Goal: Task Accomplishment & Management: Use online tool/utility

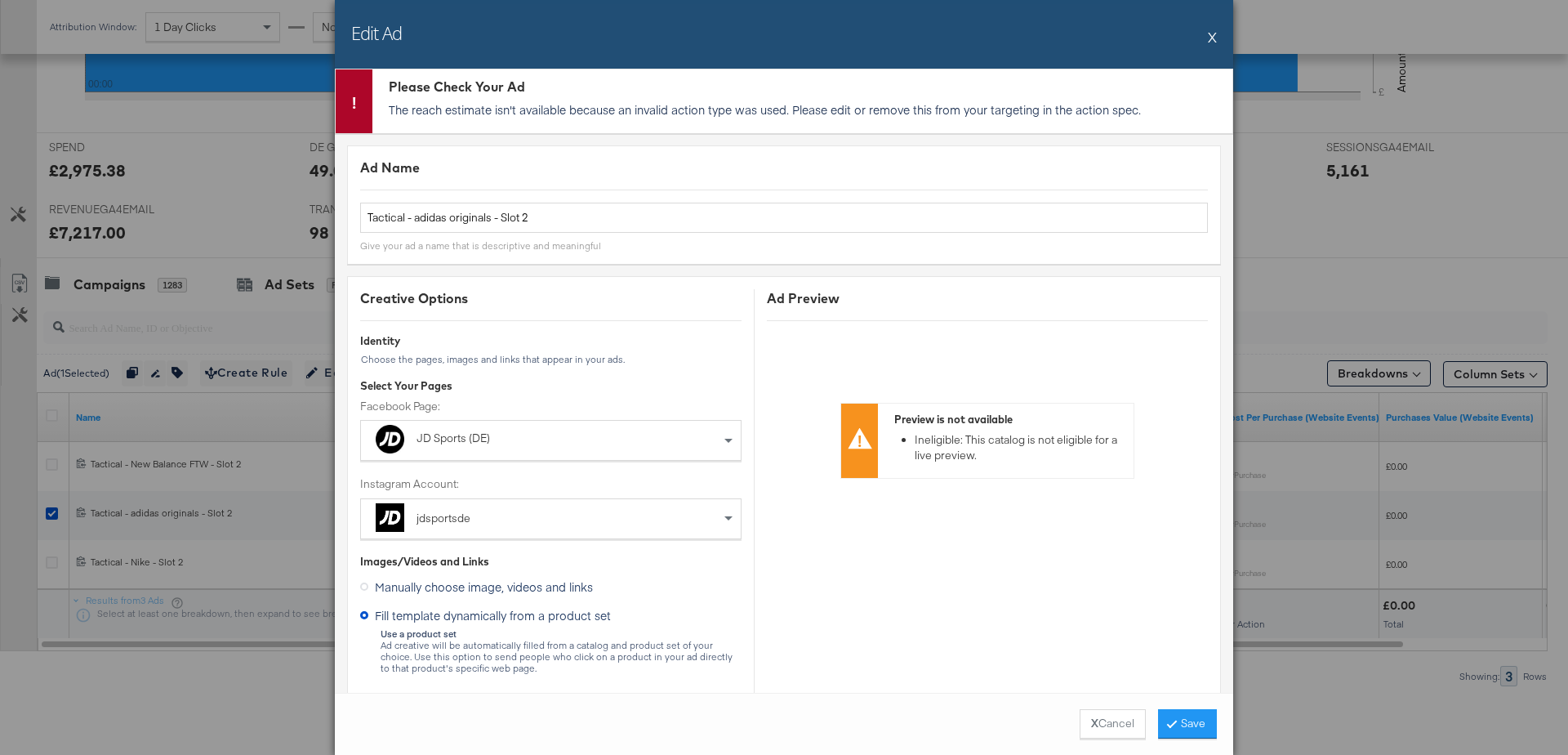
scroll to position [1390, 0]
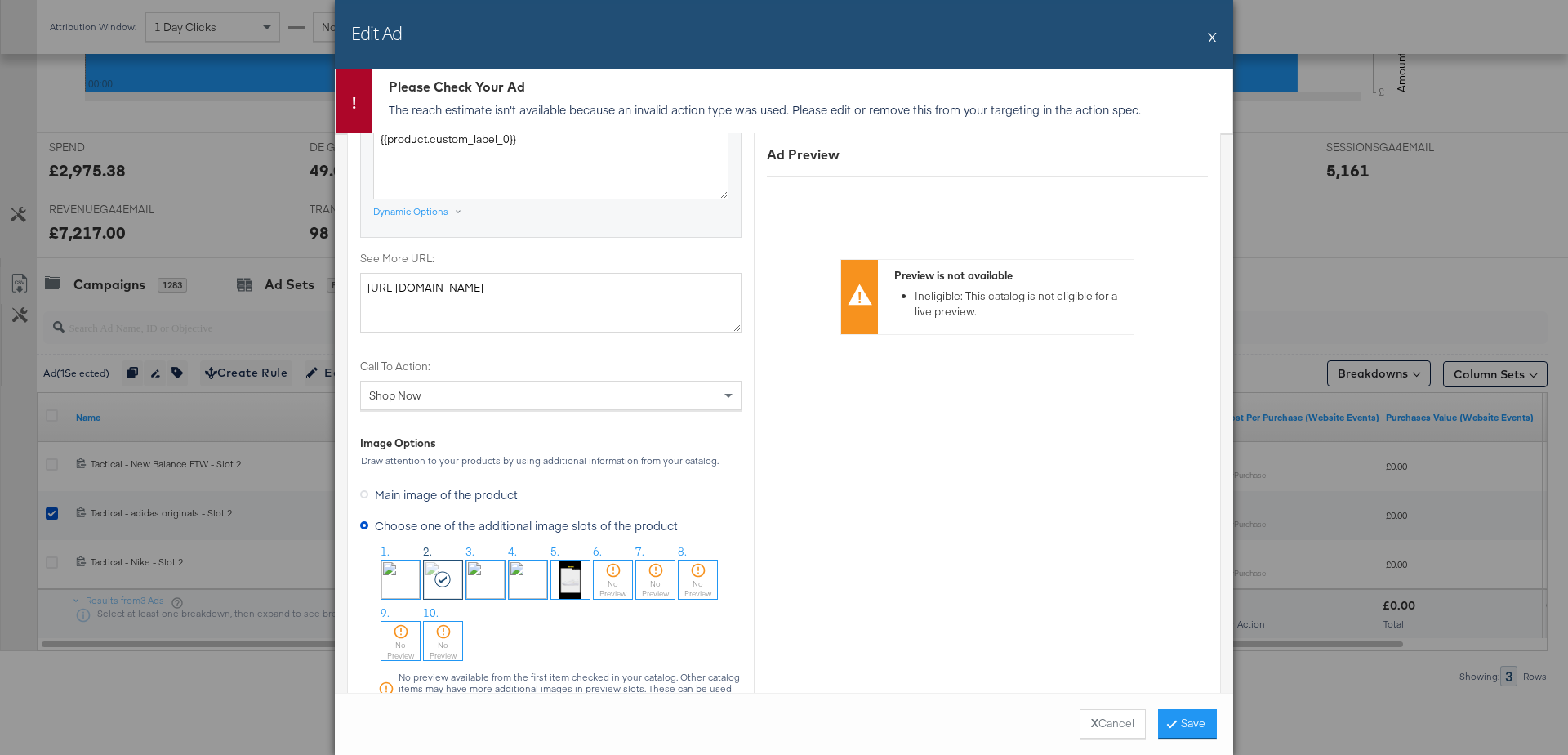
click at [1208, 40] on button "X" at bounding box center [1212, 37] width 9 height 33
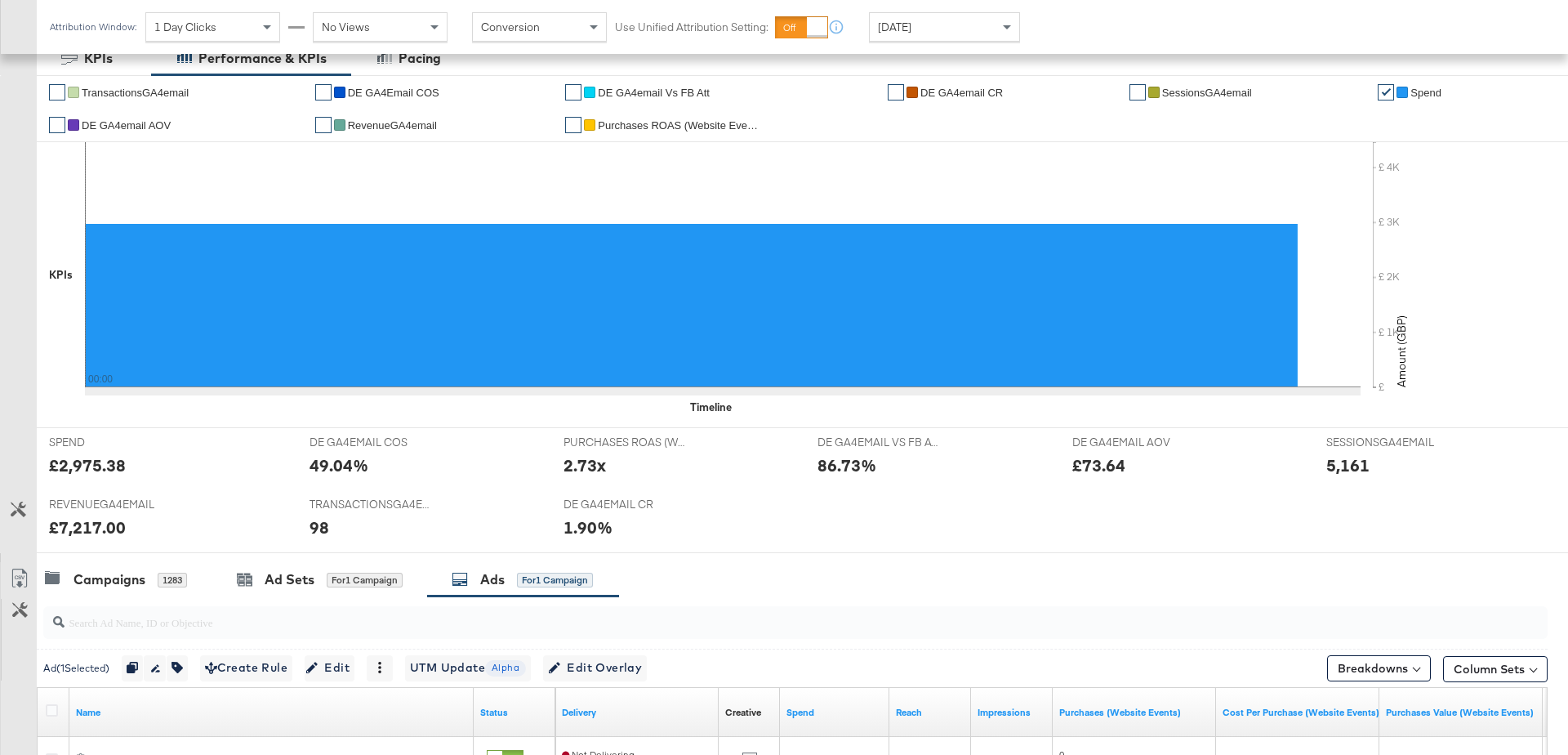
scroll to position [0, 0]
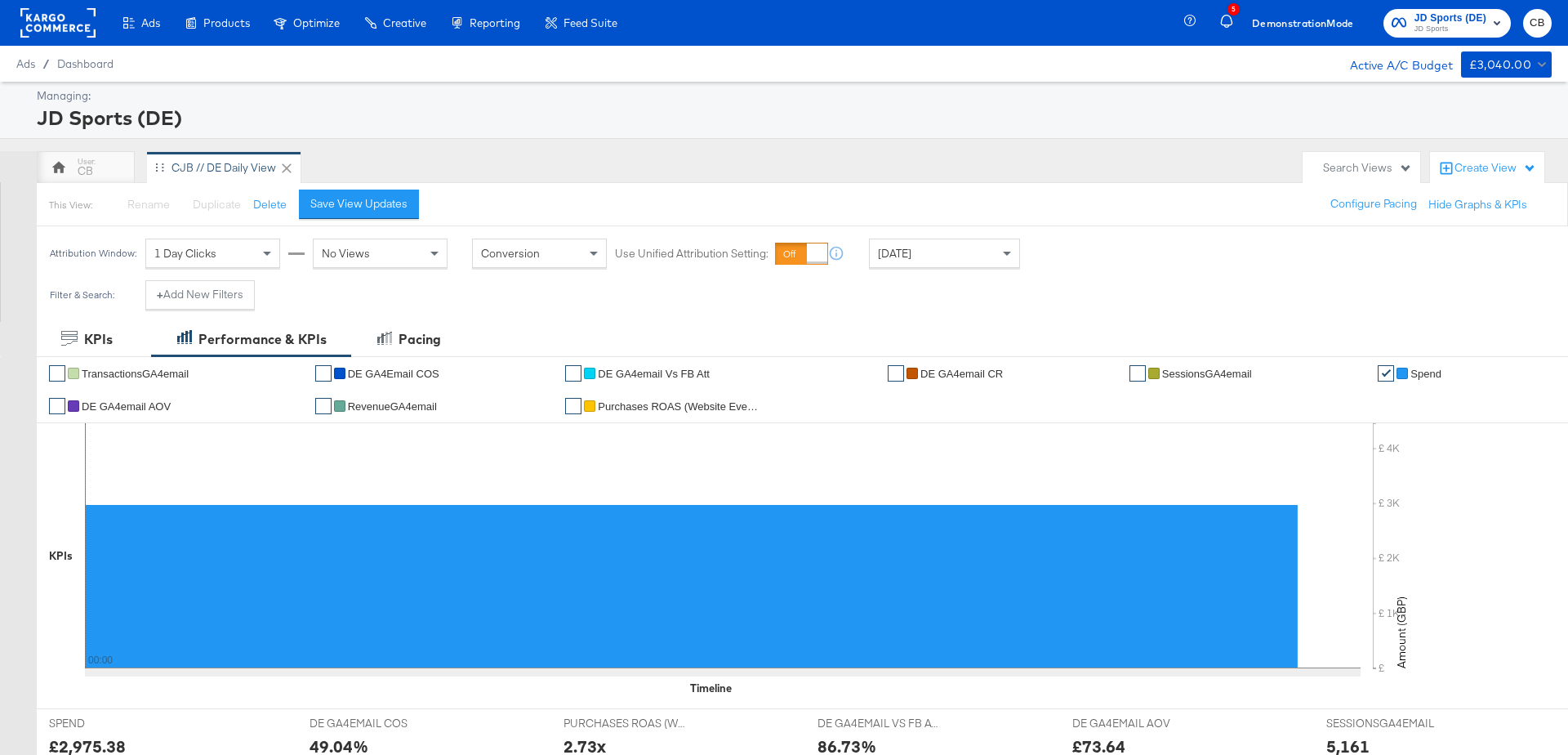
click at [61, 34] on rect at bounding box center [57, 23] width 75 height 30
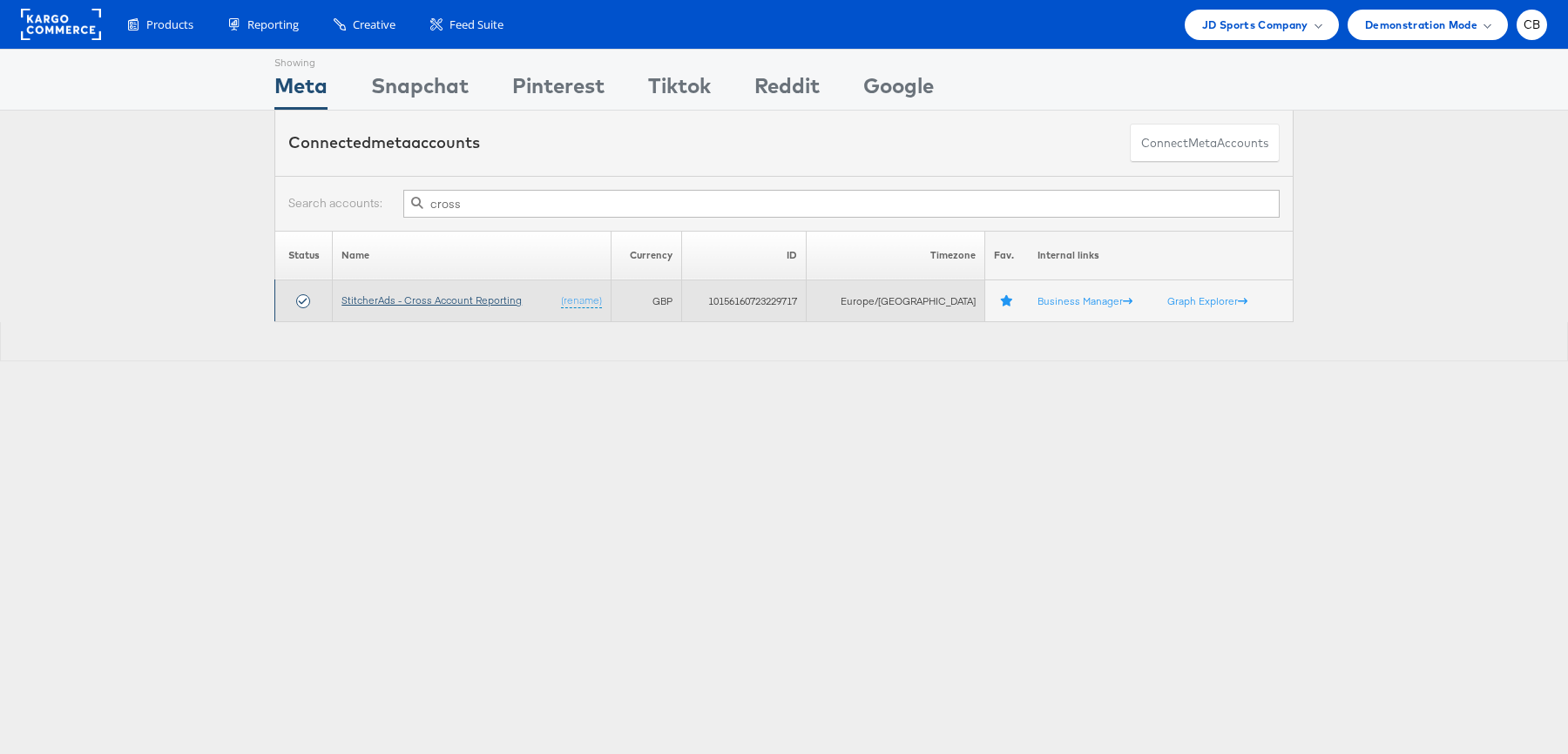
type input "cross"
click at [415, 304] on link "StitcherAds - Cross Account Reporting" at bounding box center [432, 300] width 180 height 13
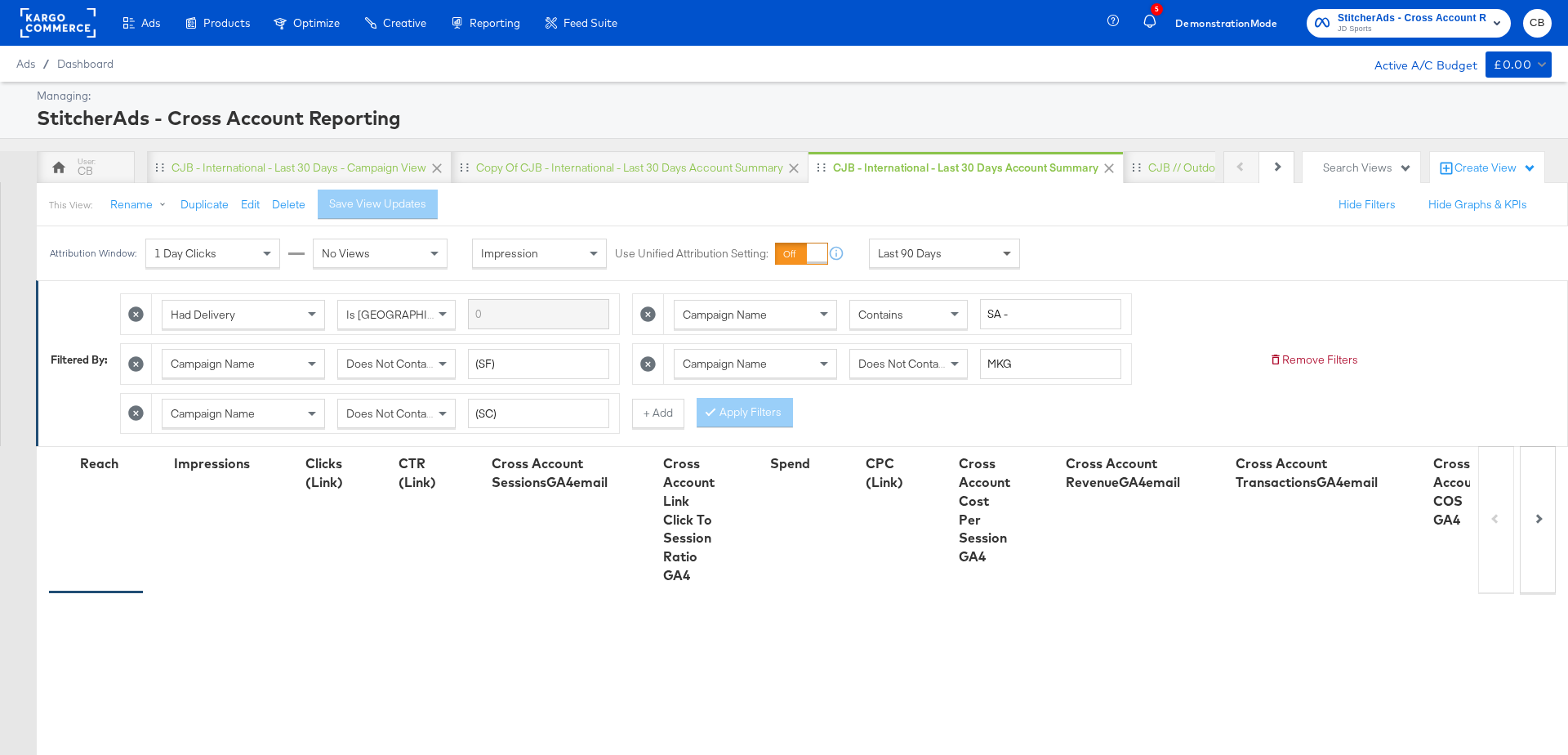
click at [1003, 252] on span at bounding box center [1006, 254] width 8 height 6
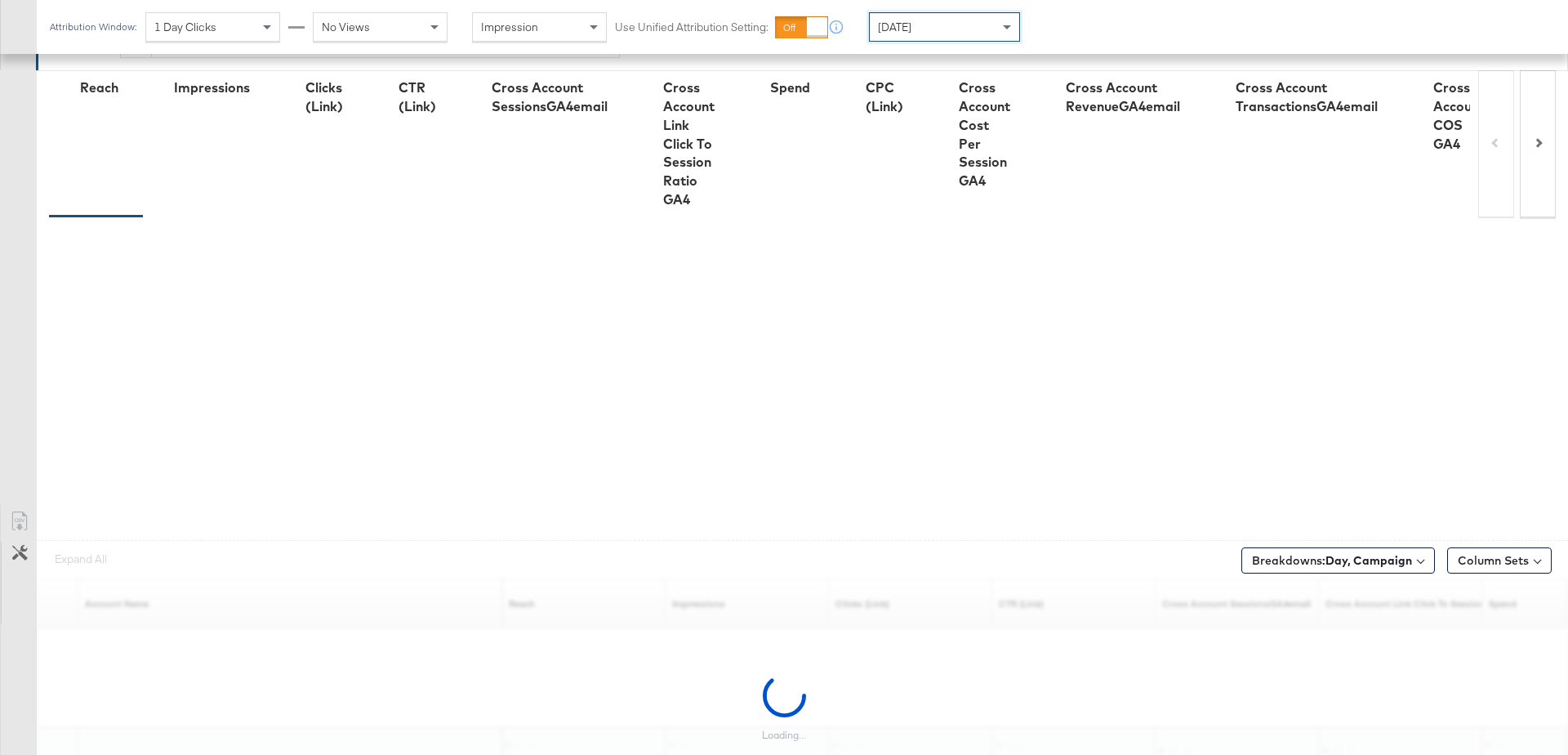
scroll to position [440, 0]
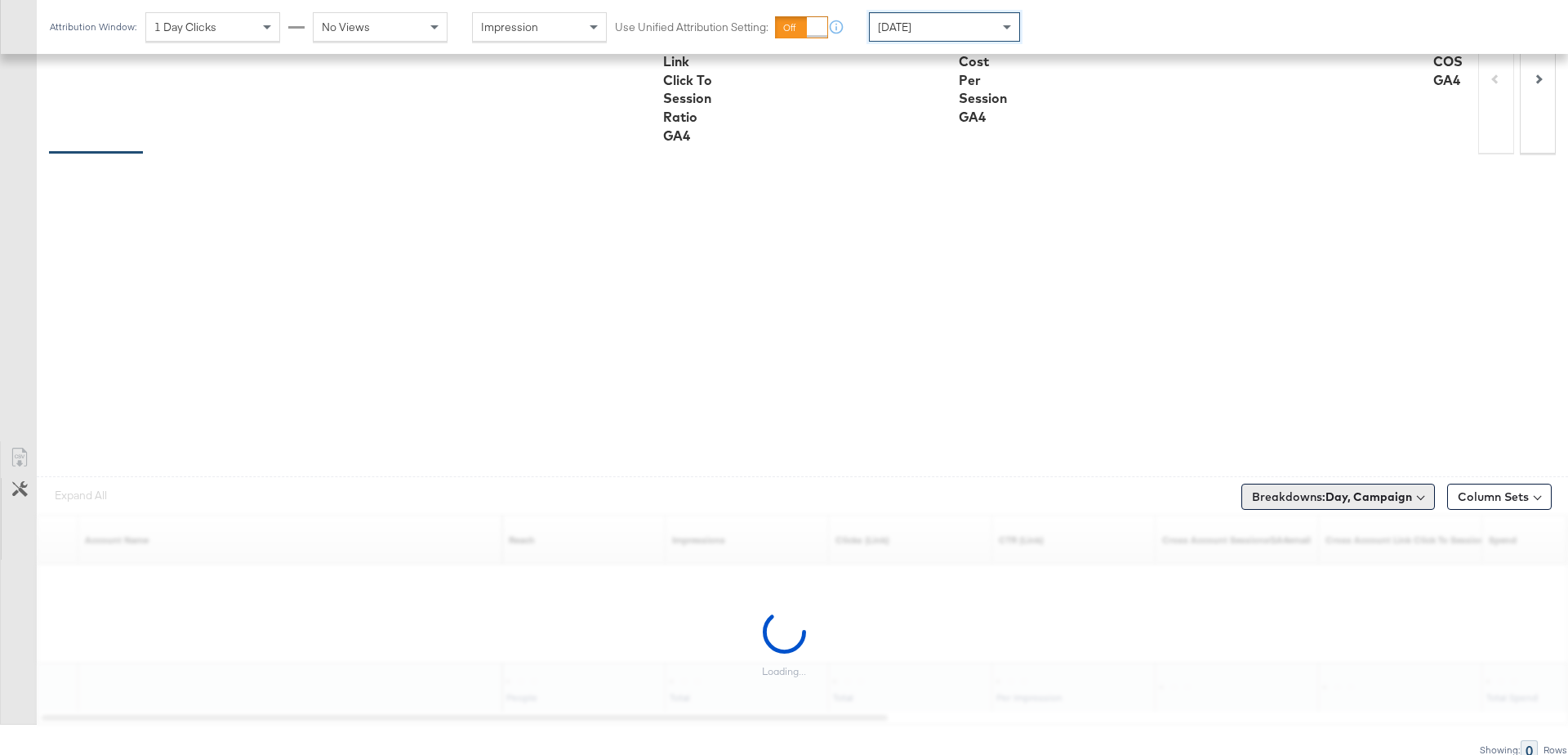
click at [1348, 489] on b "Day, Campaign" at bounding box center [1369, 496] width 86 height 15
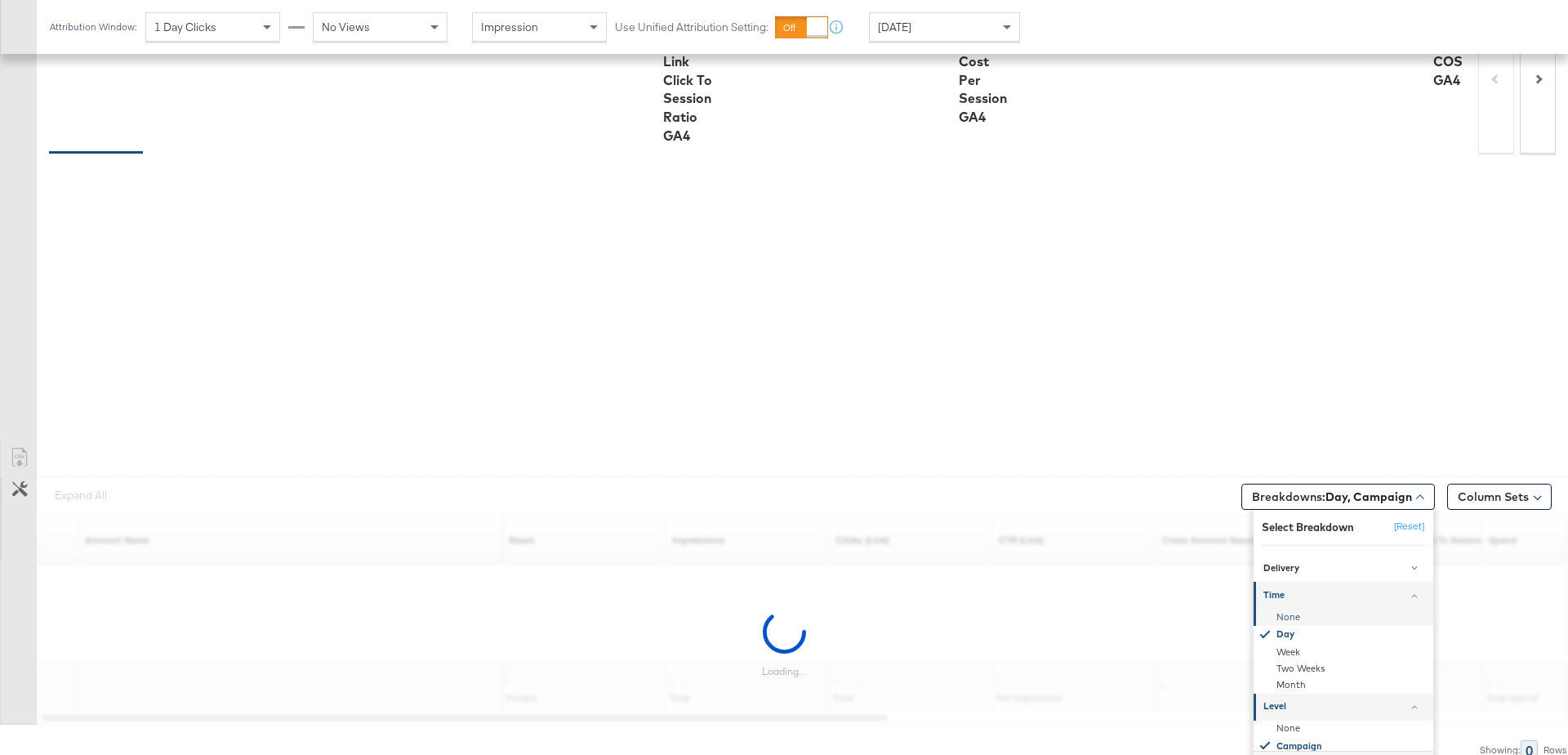
click at [1301, 618] on div "None" at bounding box center [1345, 617] width 178 height 17
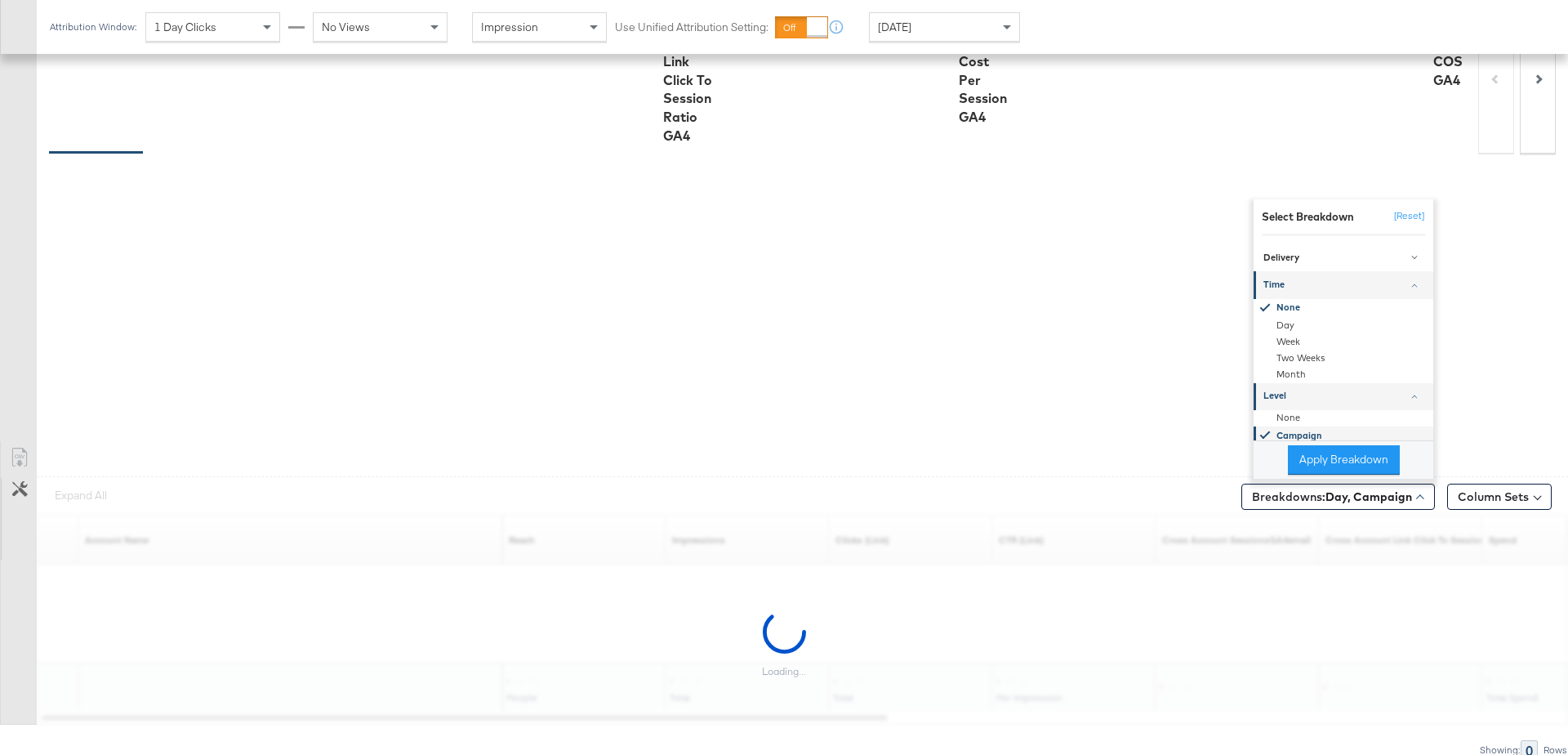
click at [1287, 426] on div "Campaign" at bounding box center [1345, 435] width 178 height 19
click at [1289, 416] on div "None" at bounding box center [1345, 417] width 178 height 17
click at [1289, 298] on div "None" at bounding box center [1345, 306] width 178 height 17
click at [1343, 451] on button "Apply Breakdown" at bounding box center [1343, 460] width 112 height 30
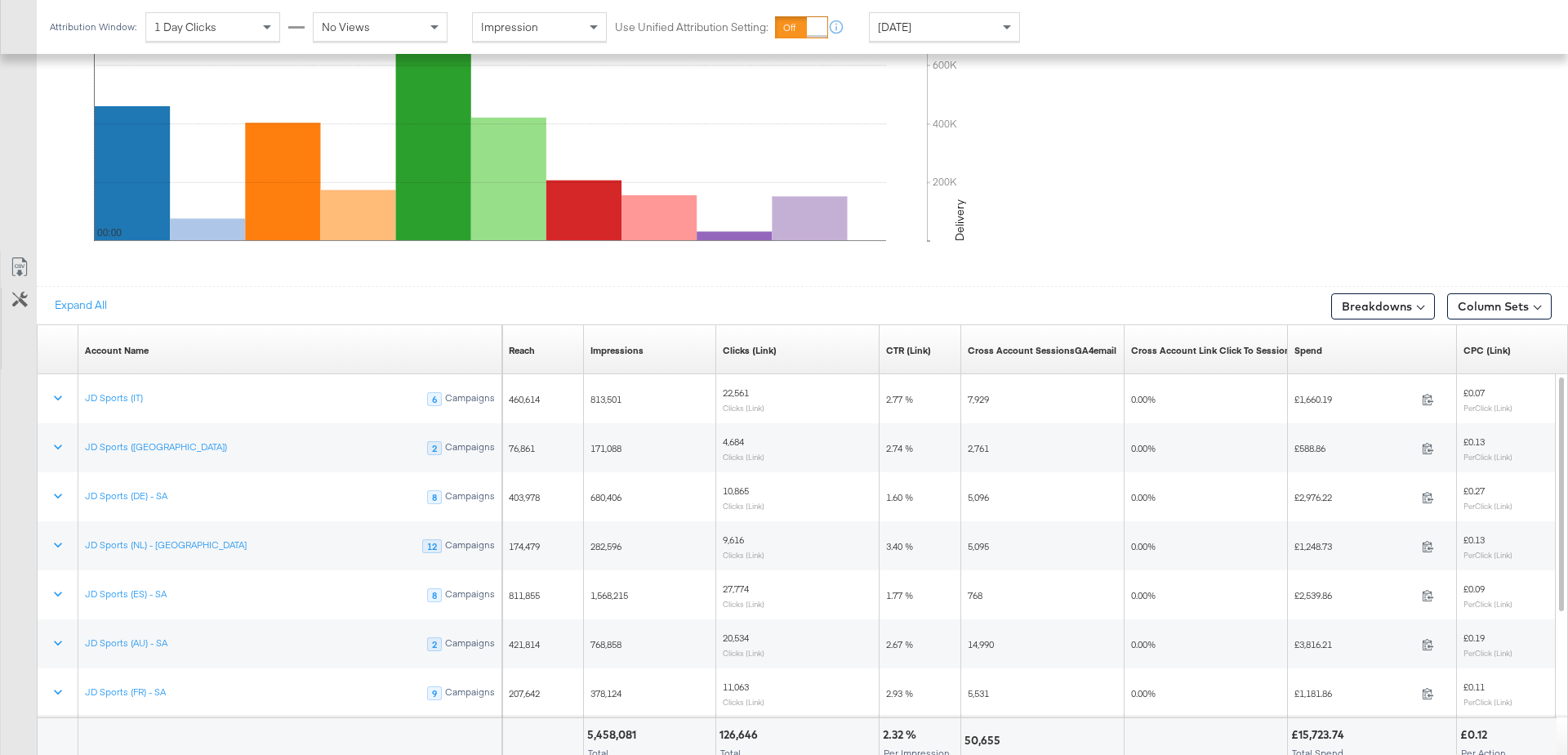
scroll to position [867, 0]
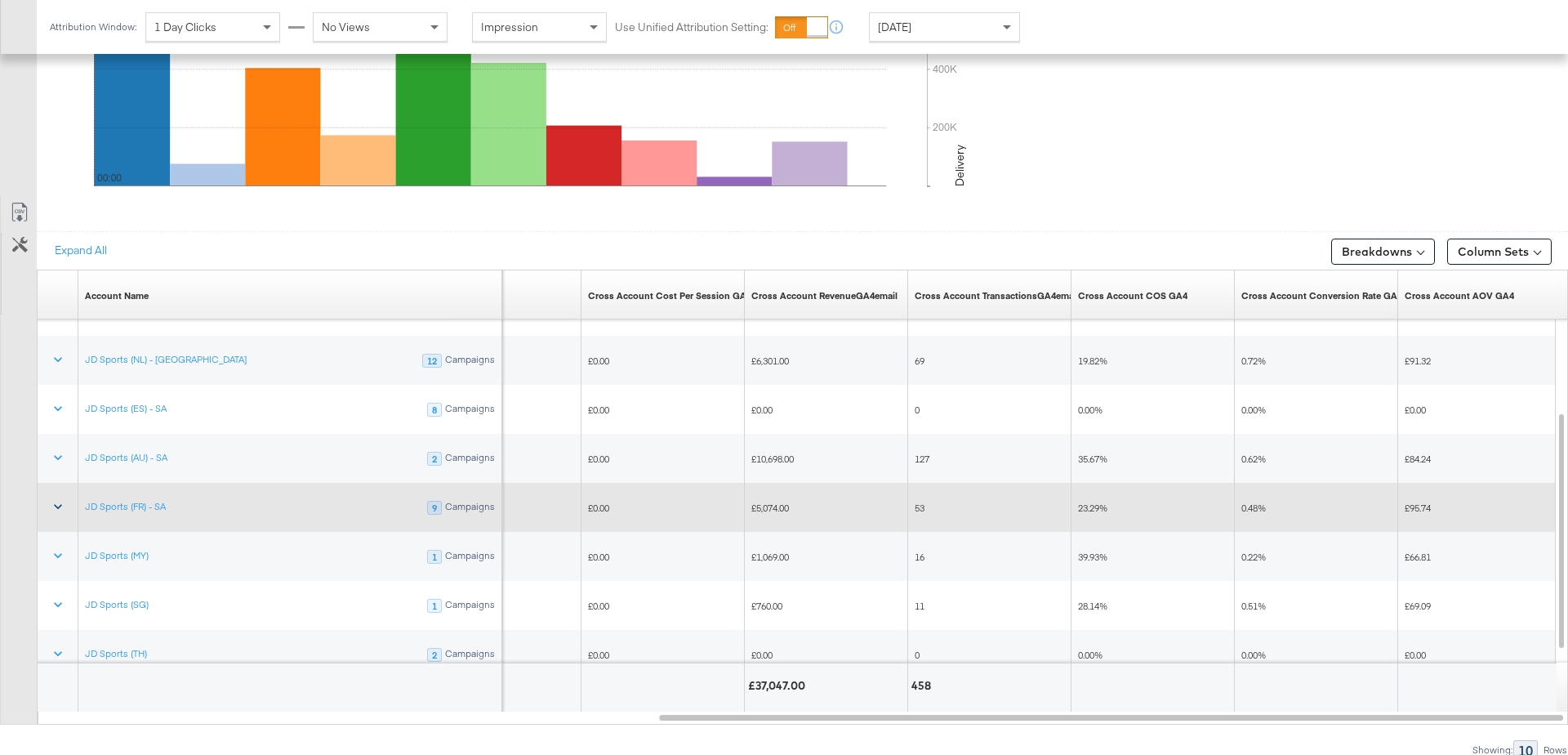
click at [59, 499] on icon at bounding box center [57, 506] width 17 height 17
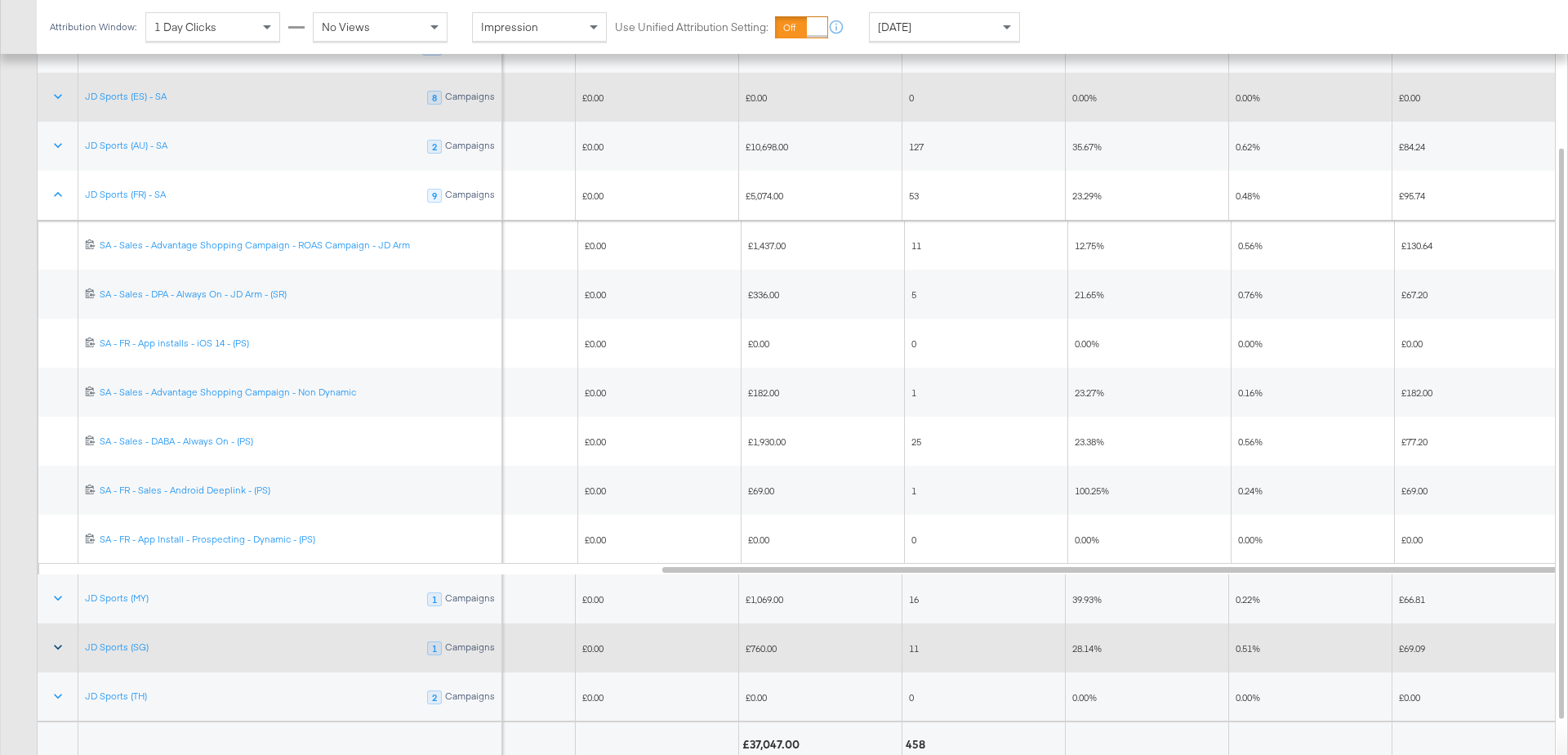
scroll to position [1222, 0]
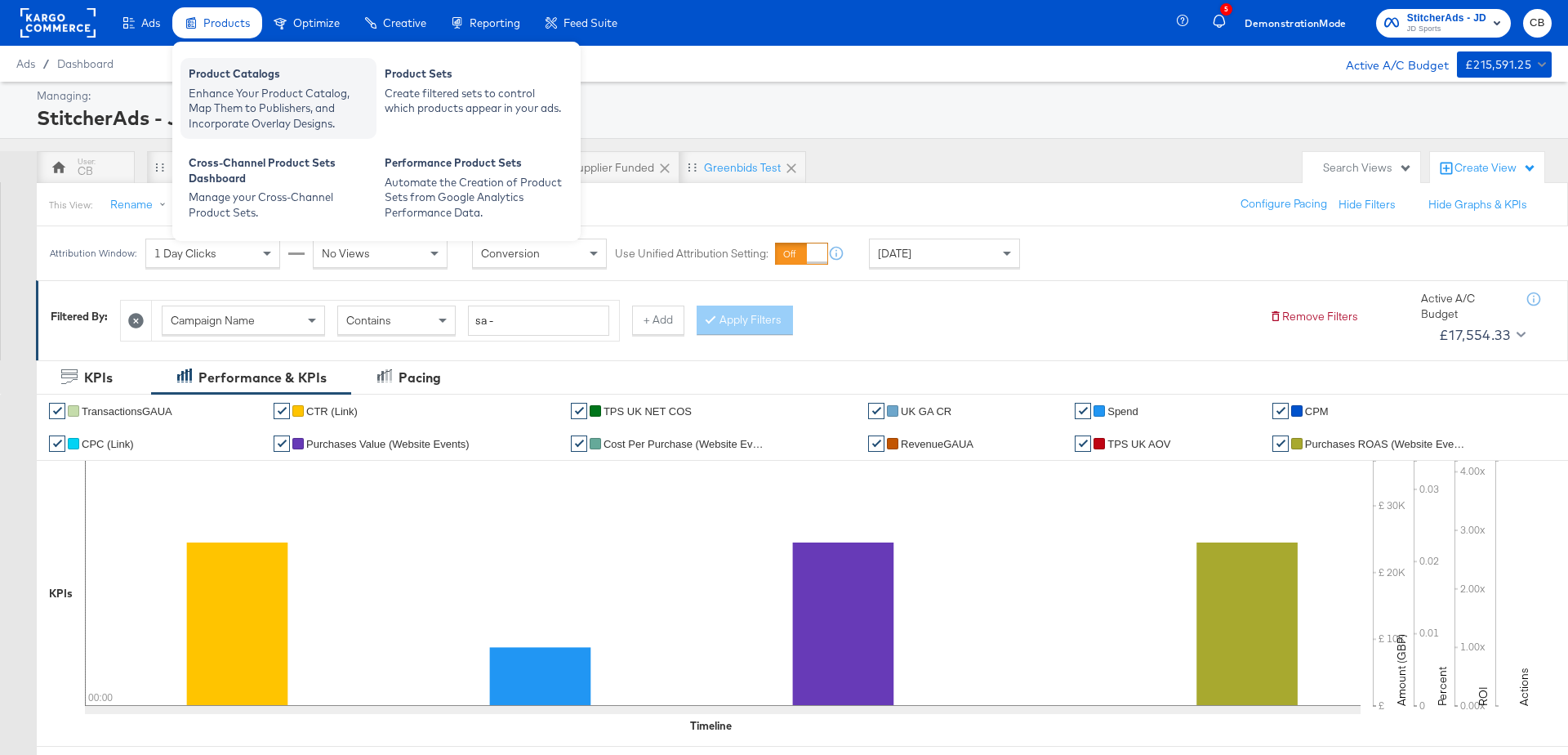
click at [238, 109] on div "Enhance Your Product Catalog, Map Them to Publishers, and Incorporate Overlay D…" at bounding box center [279, 109] width 179 height 46
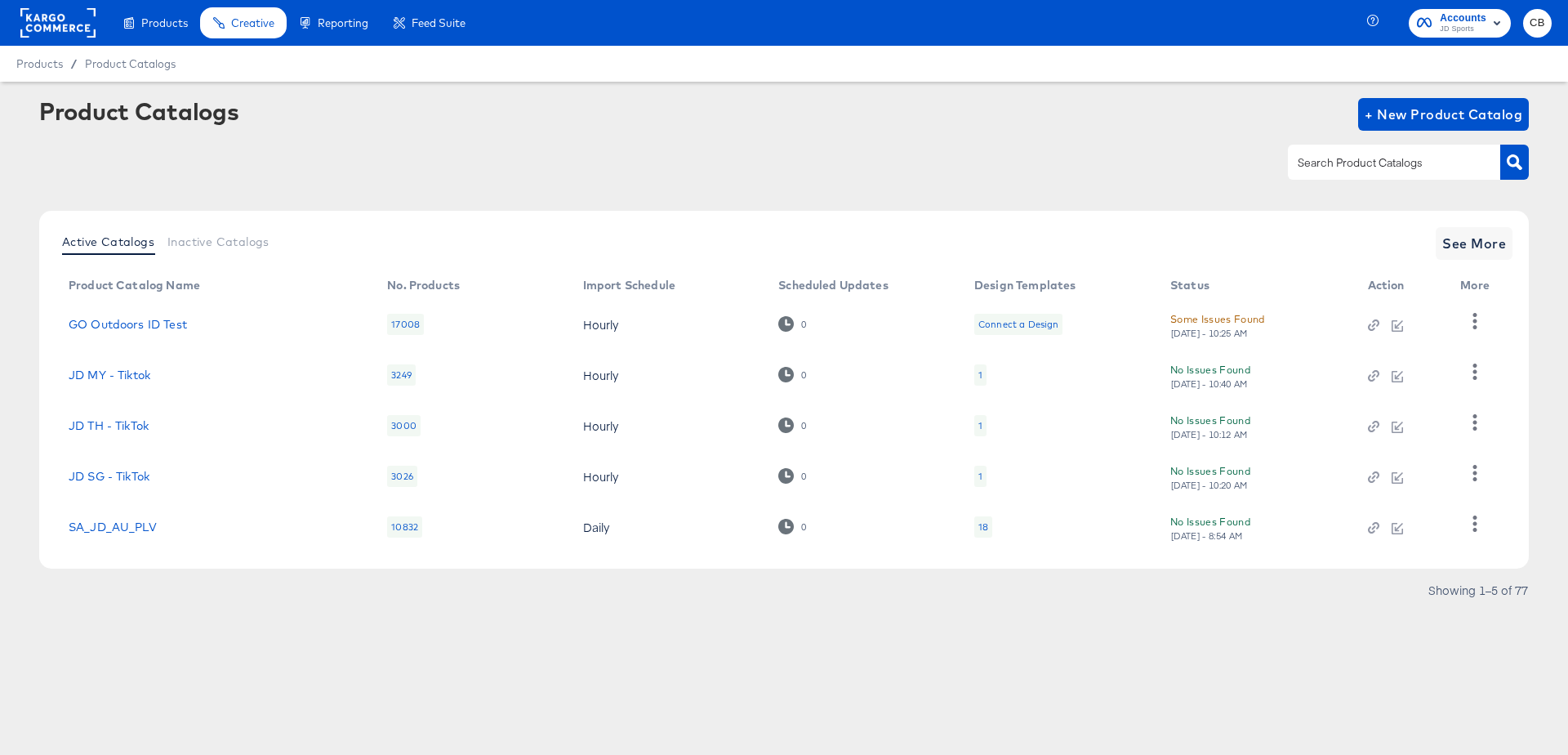
click at [1328, 160] on input "text" at bounding box center [1382, 163] width 174 height 19
type input "outdoors"
click at [1525, 158] on button "button" at bounding box center [1514, 162] width 29 height 35
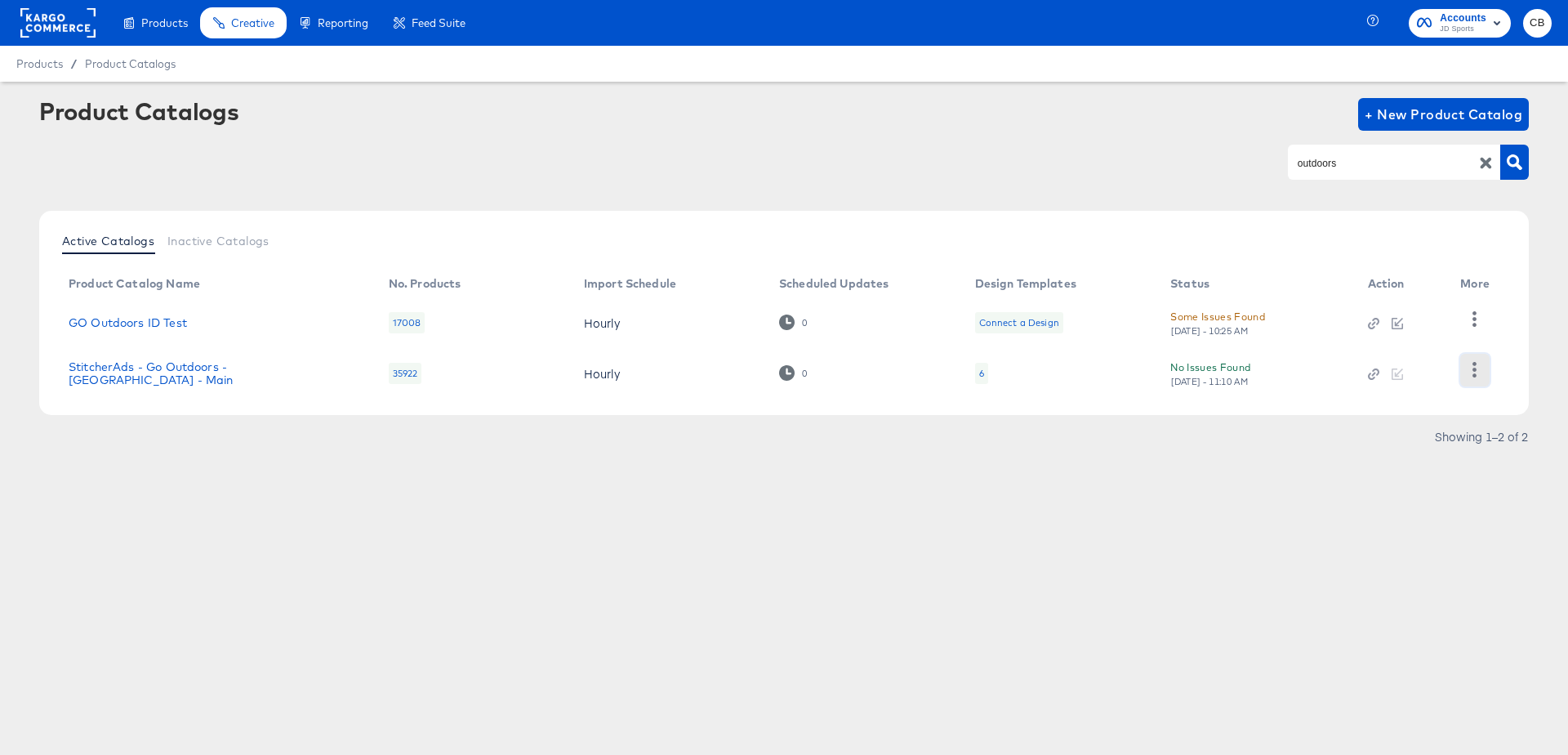
click at [1484, 369] on button "button" at bounding box center [1474, 370] width 29 height 33
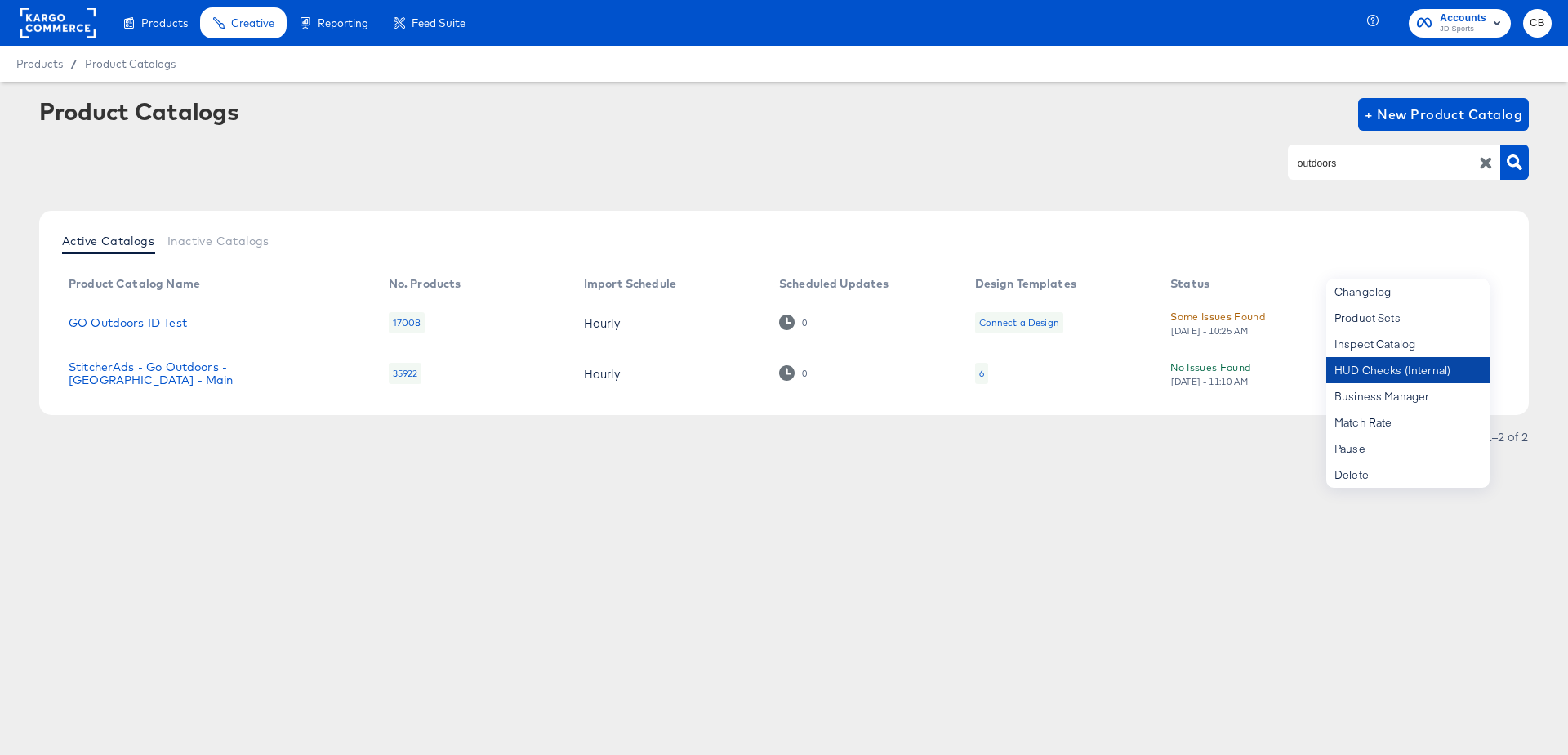
click at [1358, 367] on div "HUD Checks (Internal)" at bounding box center [1409, 370] width 164 height 26
